Goal: Task Accomplishment & Management: Manage account settings

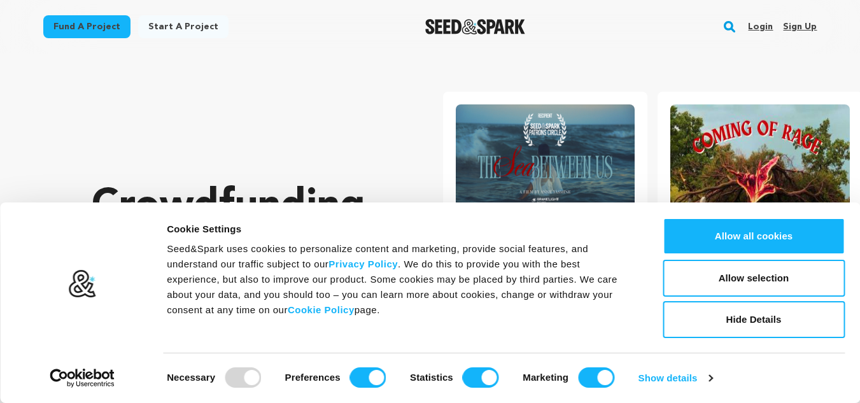
drag, startPoint x: 0, startPoint y: 0, endPoint x: 802, endPoint y: 29, distance: 802.3
click at [802, 29] on link "Sign up" at bounding box center [800, 27] width 34 height 20
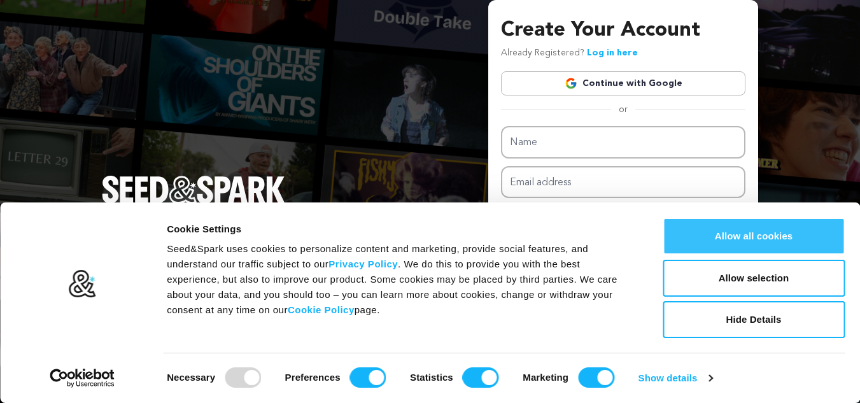
click at [757, 234] on button "Allow all cookies" at bounding box center [754, 236] width 182 height 37
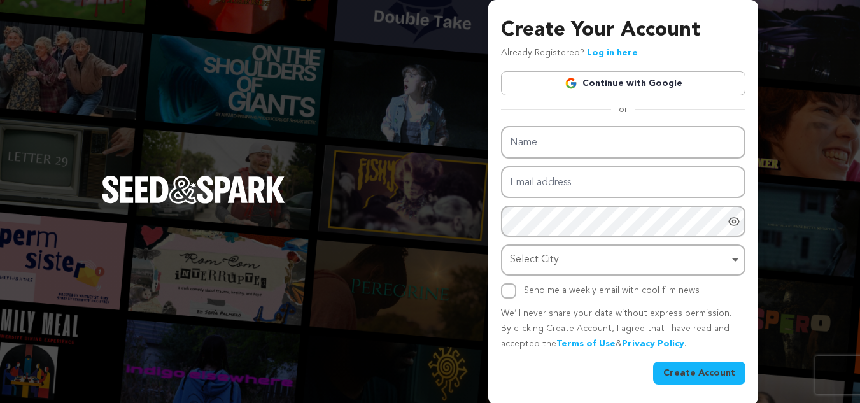
click at [629, 82] on link "Continue with Google" at bounding box center [623, 83] width 245 height 24
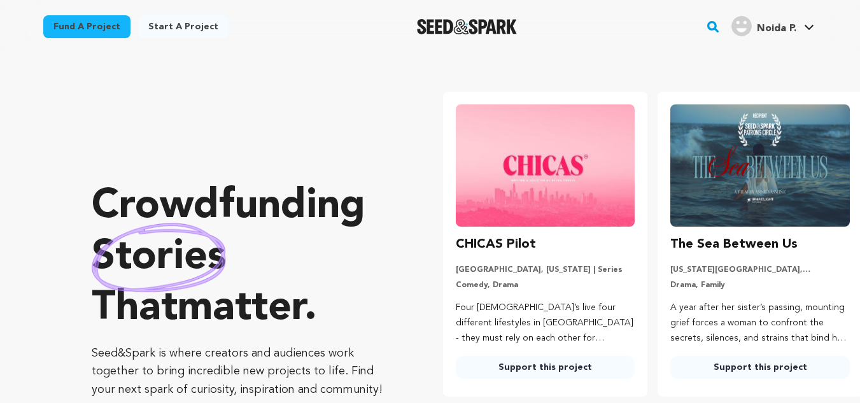
click at [790, 31] on span "Noida P." at bounding box center [776, 29] width 39 height 10
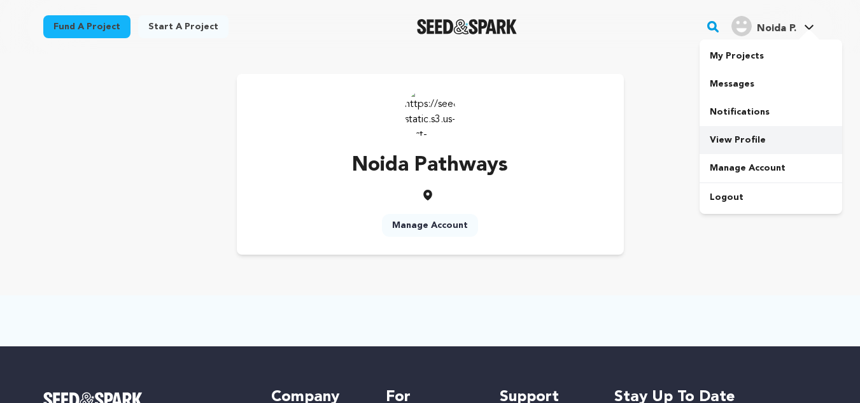
click at [722, 138] on link "View Profile" at bounding box center [771, 140] width 143 height 28
click at [780, 24] on span "Noida P." at bounding box center [776, 29] width 39 height 10
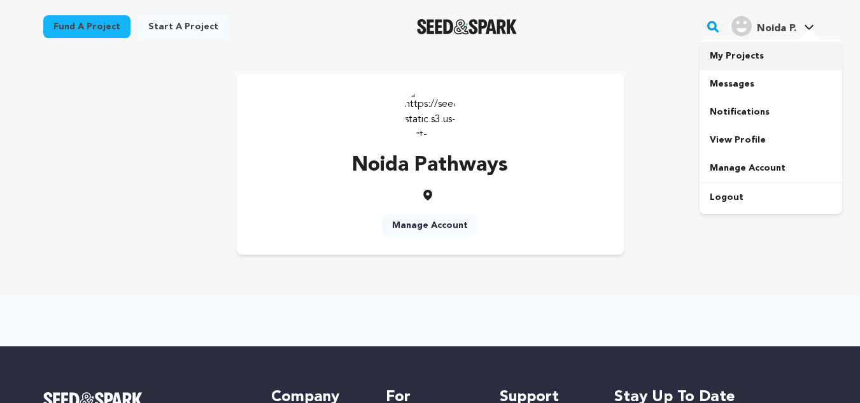
click at [728, 55] on link "My Projects" at bounding box center [771, 56] width 143 height 28
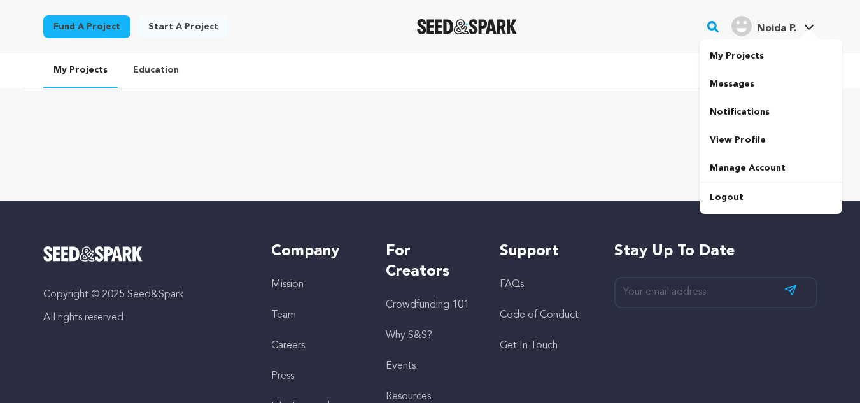
click at [772, 29] on span "Noida P." at bounding box center [776, 29] width 39 height 10
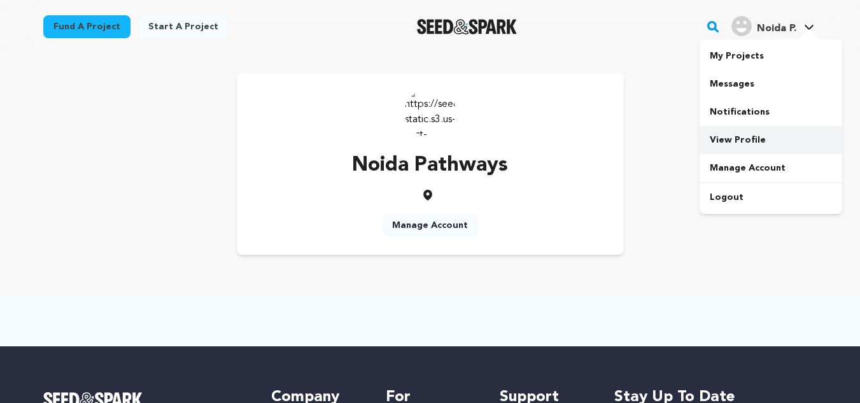
click at [735, 141] on link "View Profile" at bounding box center [771, 140] width 143 height 28
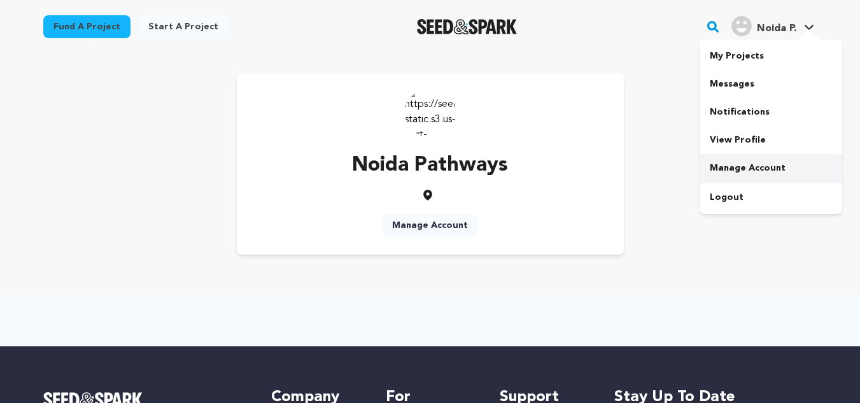
click at [732, 169] on link "Manage Account" at bounding box center [771, 168] width 143 height 28
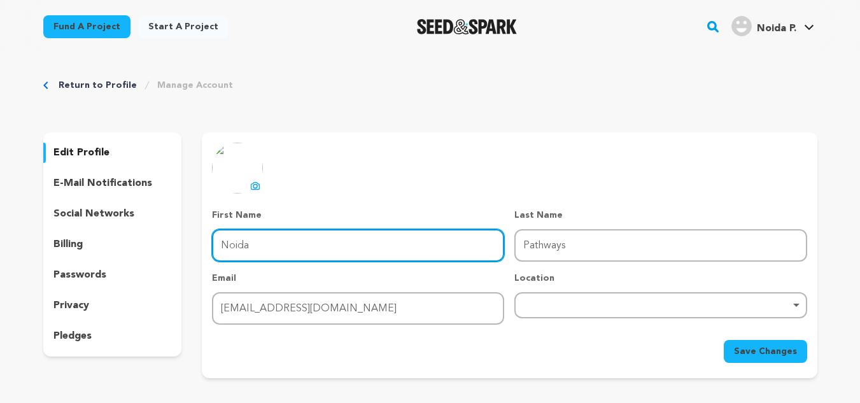
click at [269, 241] on input "Noida" at bounding box center [358, 245] width 292 height 32
drag, startPoint x: 278, startPoint y: 245, endPoint x: 172, endPoint y: 257, distance: 107.0
click at [172, 257] on div "edit profile e-mail notifications social networks billing passwords privacy ple…" at bounding box center [430, 255] width 774 height 246
type input "Pathways School"
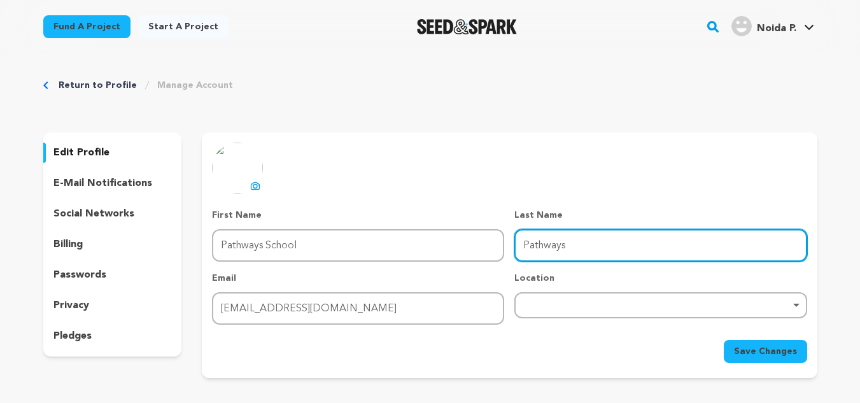
click at [572, 250] on input "Pathways" at bounding box center [661, 245] width 292 height 32
type input "Noida"
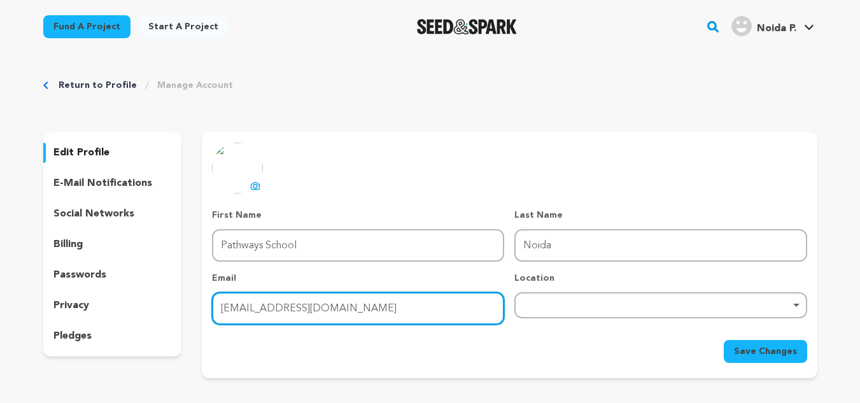
click at [325, 307] on input "pathwaysnoidaschool@gmail.com" at bounding box center [358, 308] width 292 height 32
click at [579, 309] on div "Remove item" at bounding box center [661, 305] width 292 height 26
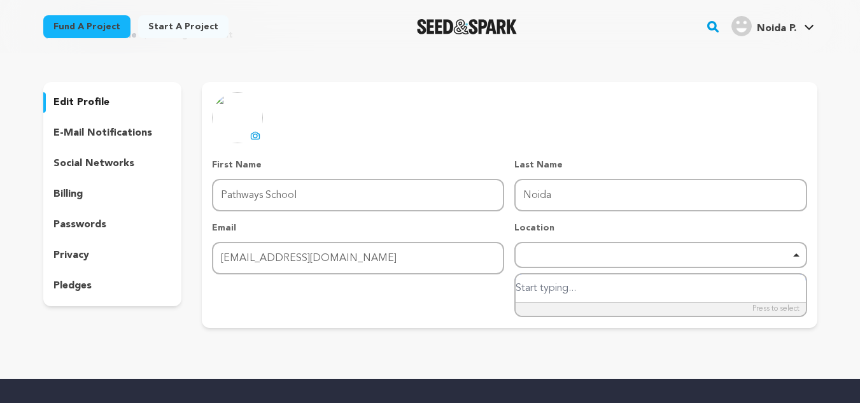
scroll to position [127, 0]
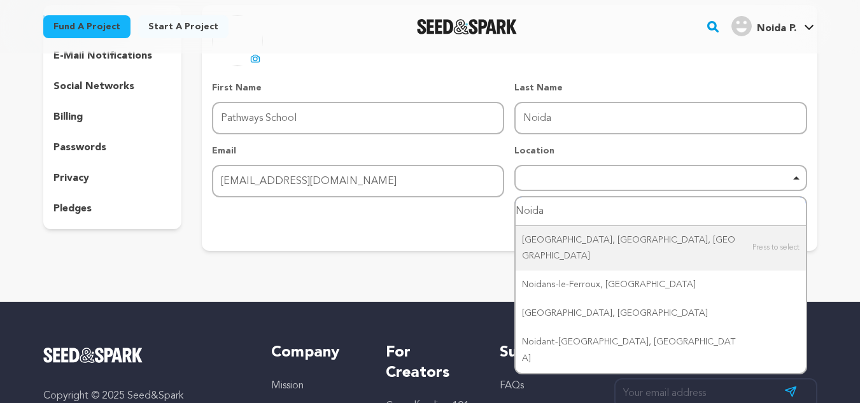
type input "Noida"
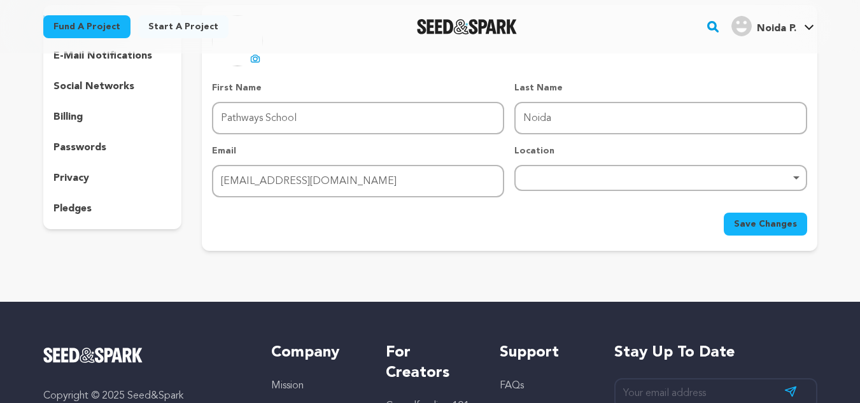
click at [462, 242] on div "uploading spinner upload profile image First Name First Name Pathways School La…" at bounding box center [509, 128] width 615 height 246
click at [585, 168] on div "Remove item" at bounding box center [661, 178] width 292 height 26
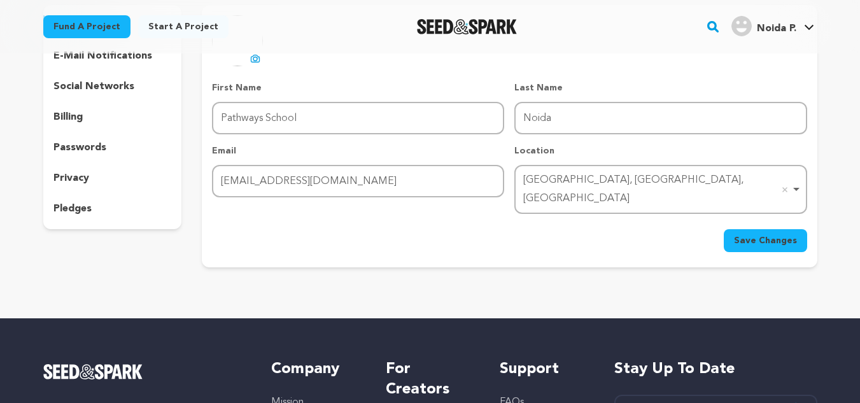
click at [783, 234] on span "Save Changes" at bounding box center [765, 240] width 63 height 13
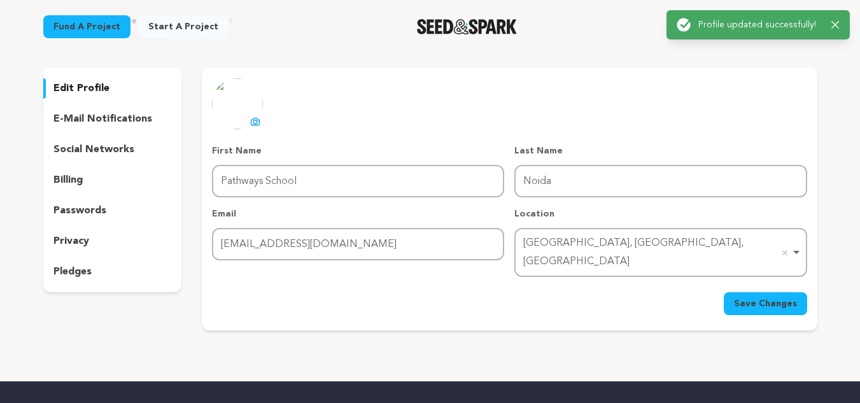
scroll to position [0, 0]
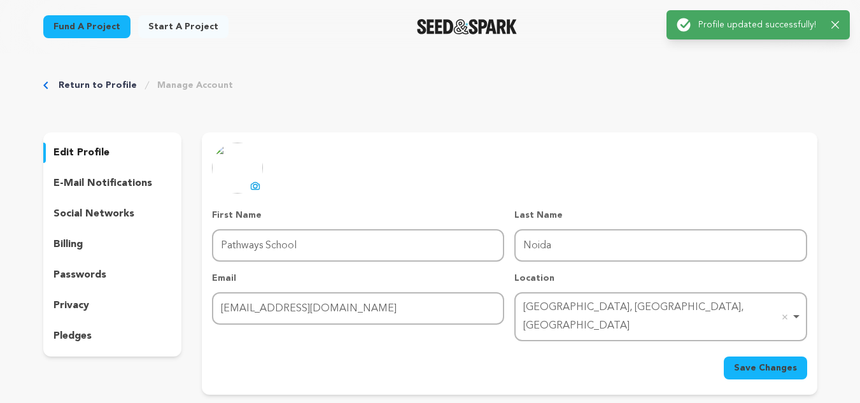
click at [87, 211] on p "social networks" at bounding box center [93, 213] width 81 height 15
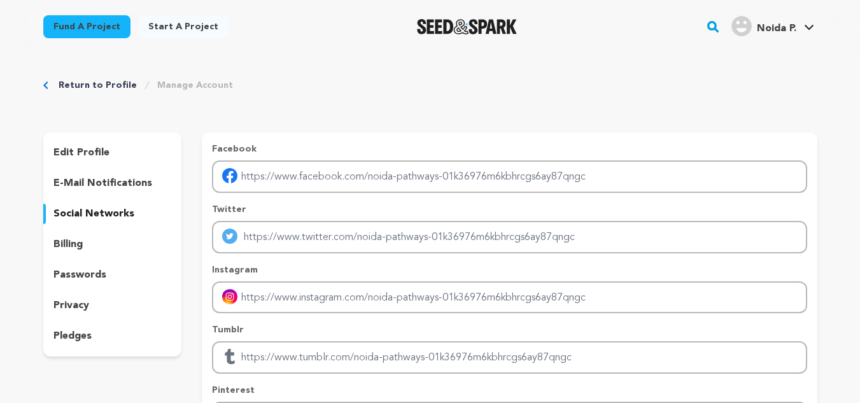
click at [89, 152] on p "edit profile" at bounding box center [81, 152] width 56 height 15
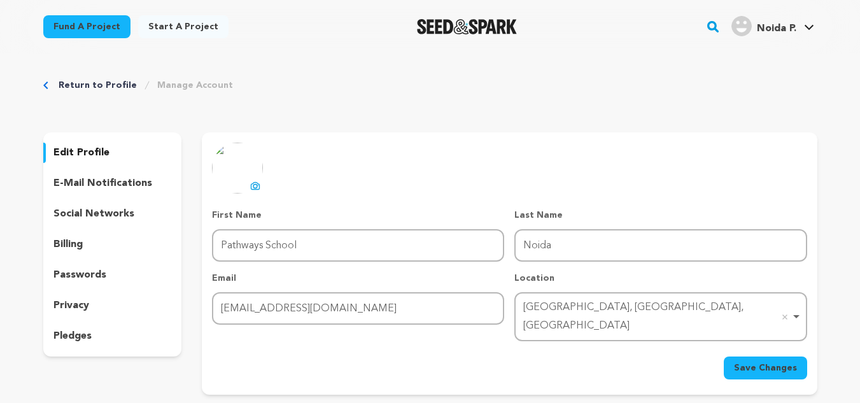
click at [255, 186] on icon at bounding box center [255, 186] width 10 height 10
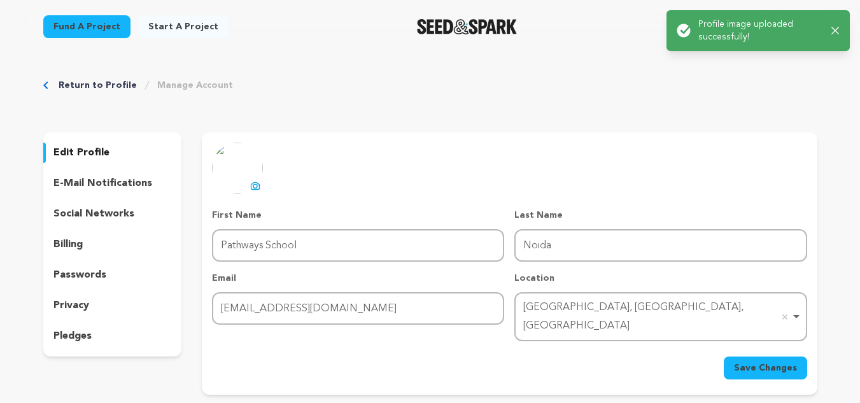
click at [768, 358] on button "Save Changes" at bounding box center [765, 368] width 83 height 23
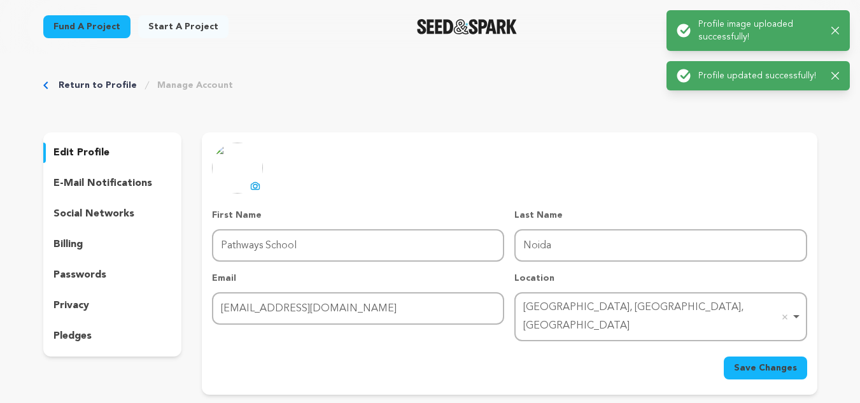
click at [837, 78] on icon "button" at bounding box center [836, 76] width 8 height 8
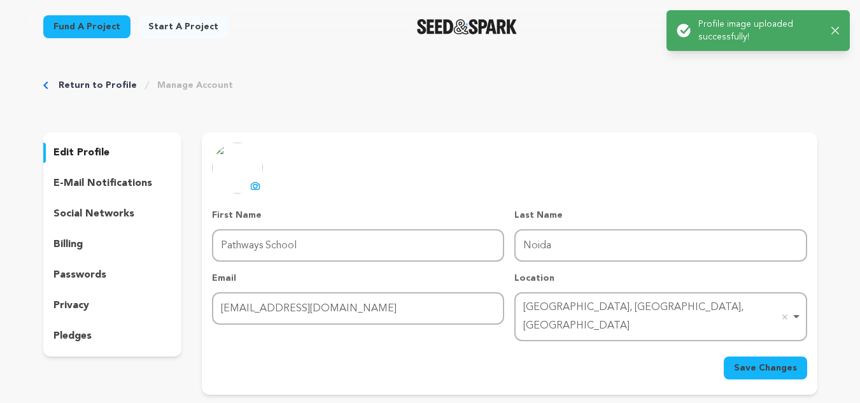
click at [837, 31] on icon "button" at bounding box center [836, 31] width 8 height 8
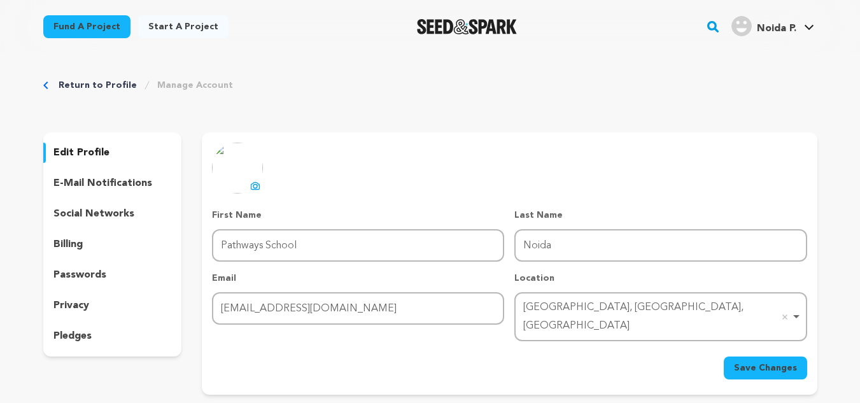
click at [769, 29] on span "Noida P." at bounding box center [776, 29] width 39 height 10
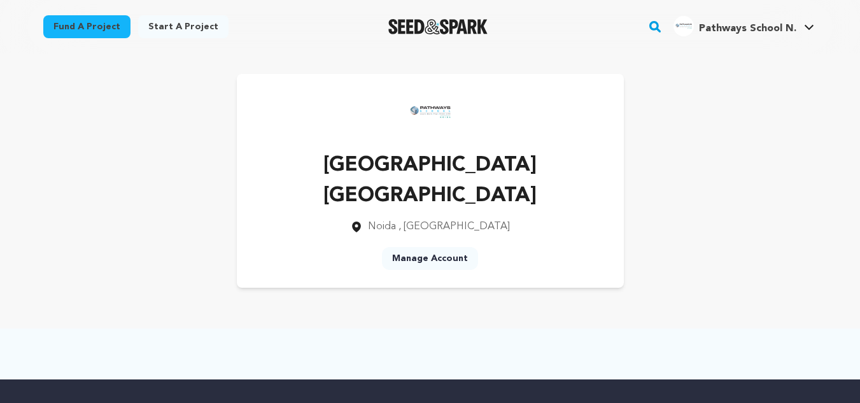
click at [443, 247] on link "Manage Account" at bounding box center [430, 258] width 96 height 23
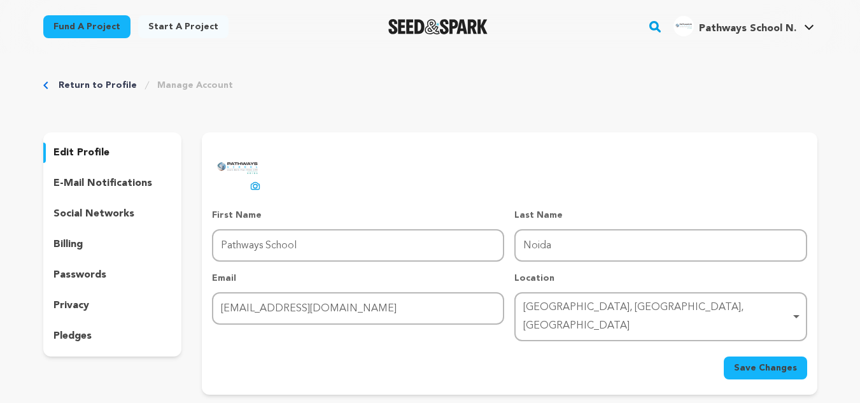
click at [96, 215] on p "social networks" at bounding box center [93, 213] width 81 height 15
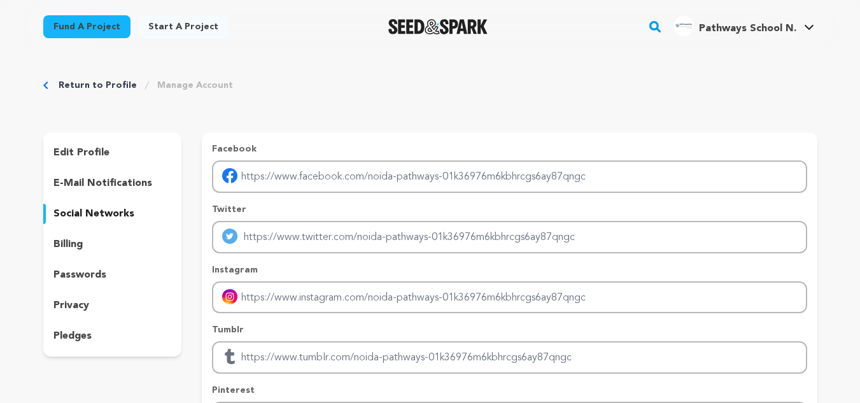
click at [73, 150] on p "edit profile" at bounding box center [81, 152] width 56 height 15
